Goal: Task Accomplishment & Management: Use online tool/utility

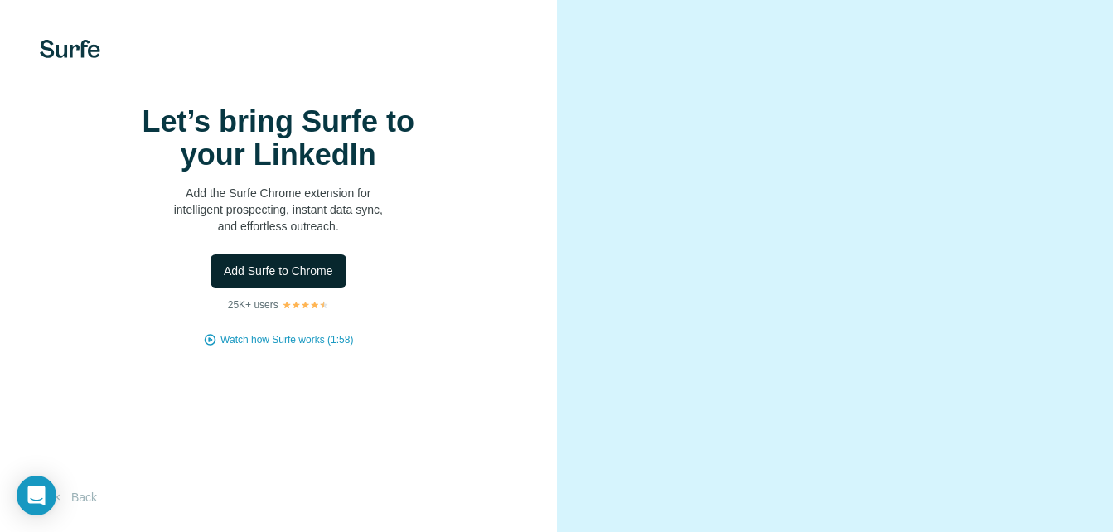
click at [299, 279] on span "Add Surfe to Chrome" at bounding box center [278, 271] width 109 height 17
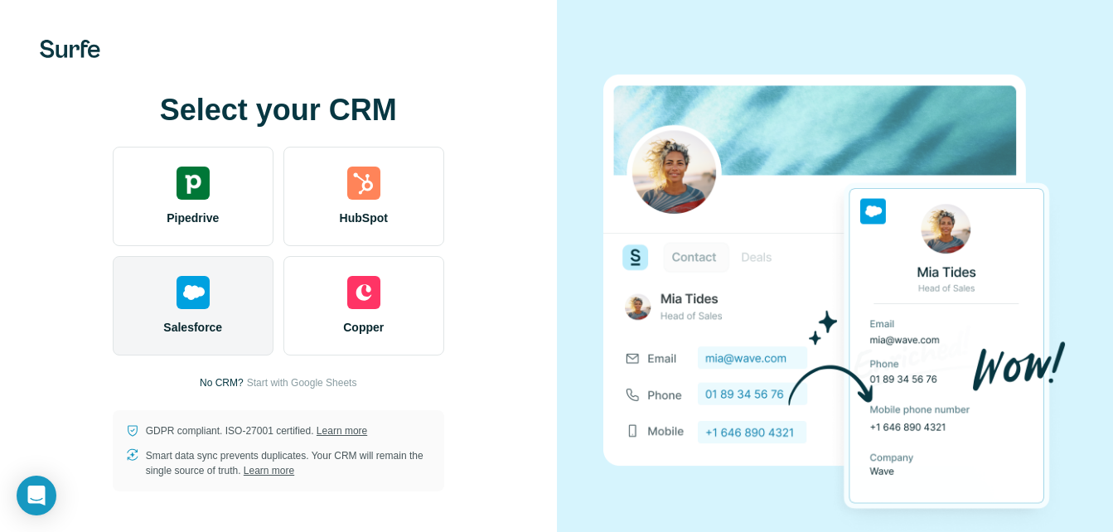
click at [215, 279] on div "Salesforce" at bounding box center [193, 305] width 161 height 99
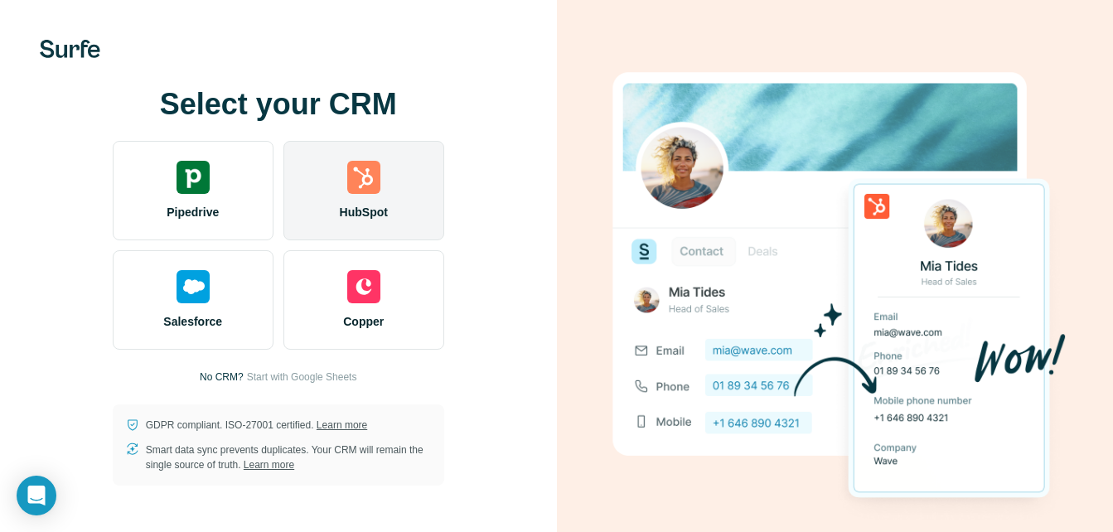
click at [394, 158] on div "HubSpot" at bounding box center [363, 190] width 161 height 99
